Goal: Information Seeking & Learning: Learn about a topic

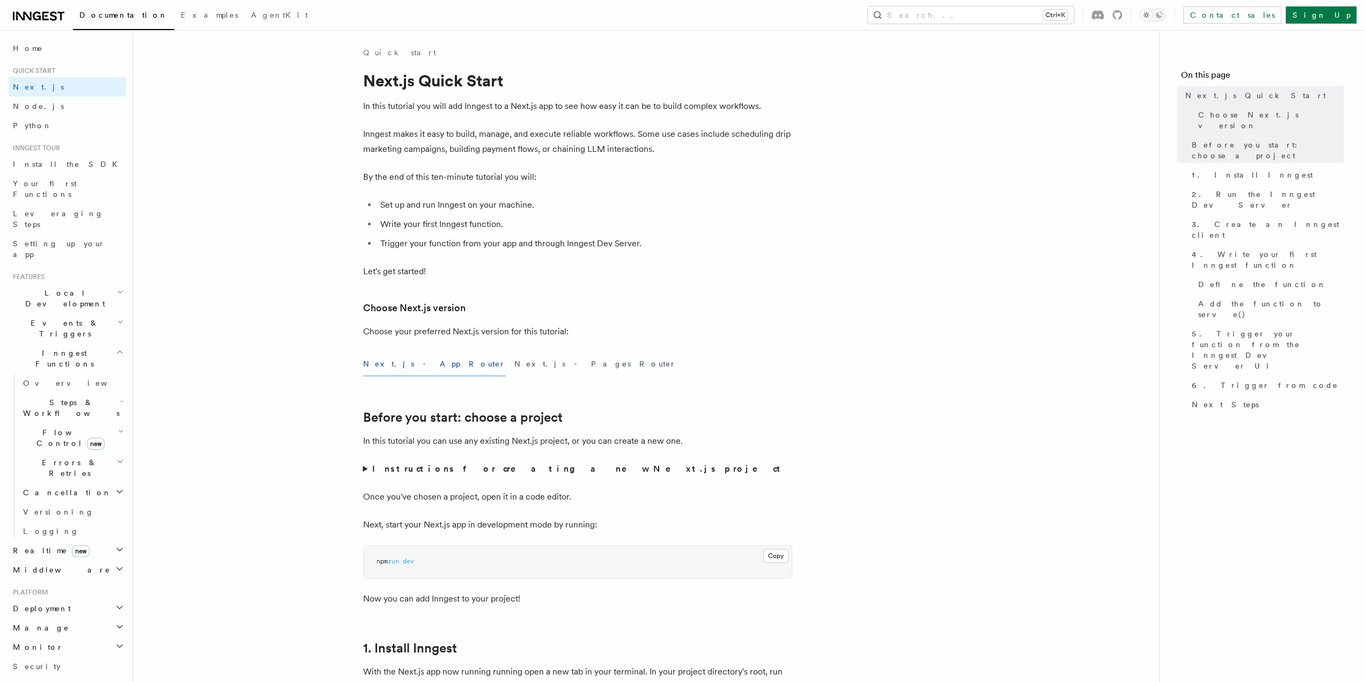
click at [38, 15] on icon at bounding box center [38, 16] width 51 height 13
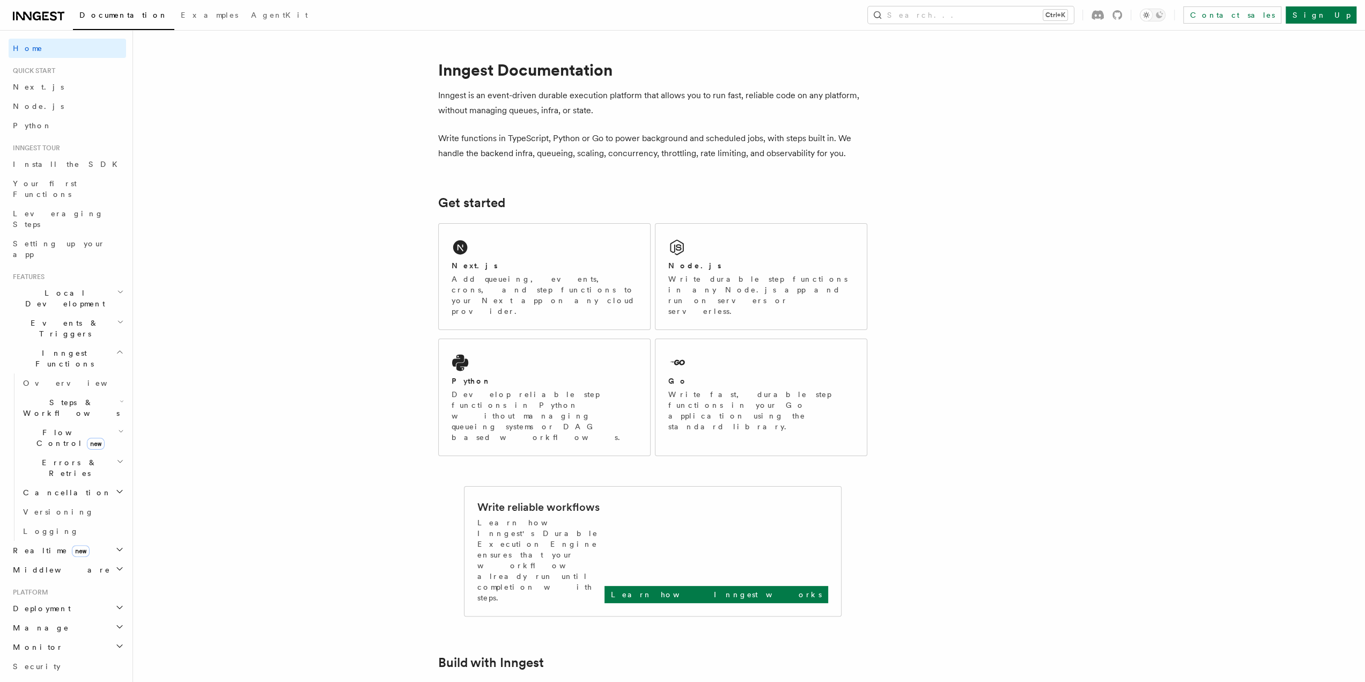
click at [41, 17] on icon at bounding box center [38, 16] width 51 height 13
